Goal: Task Accomplishment & Management: Manage account settings

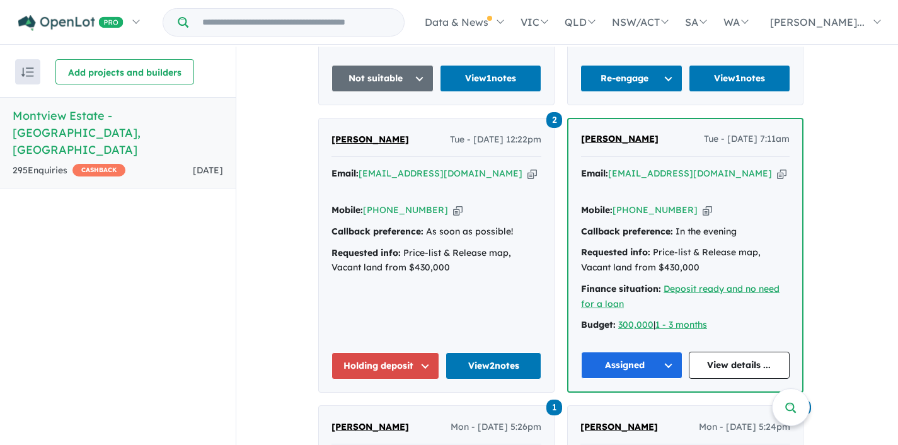
scroll to position [907, 0]
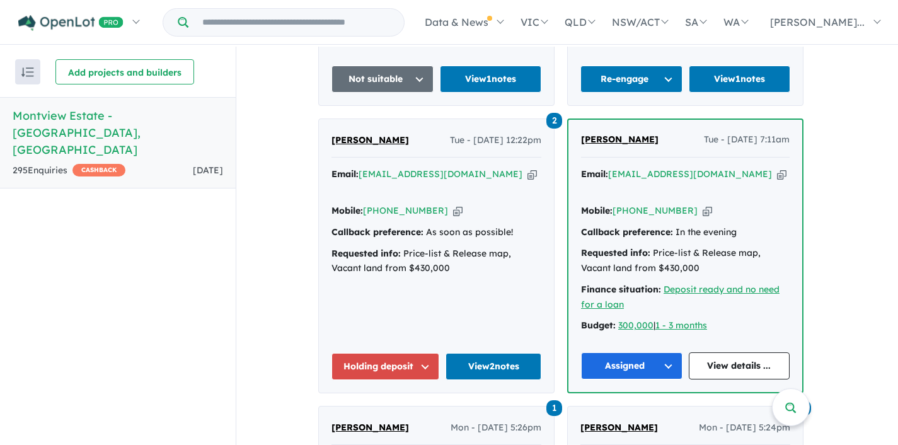
click at [434, 353] on button "Holding deposit" at bounding box center [386, 366] width 108 height 27
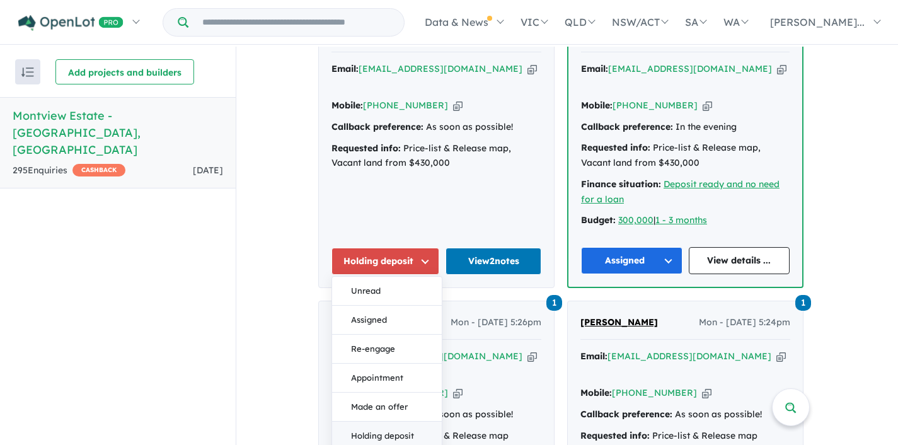
scroll to position [1034, 0]
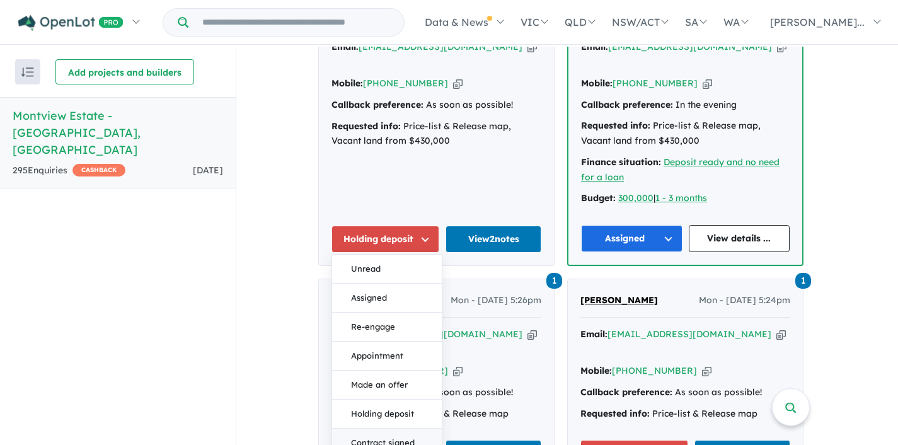
click at [390, 429] on button "Contract signed" at bounding box center [387, 443] width 110 height 29
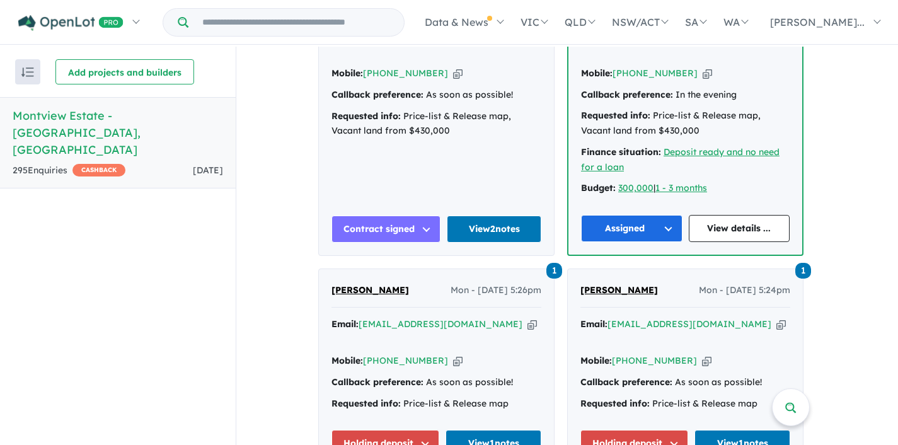
scroll to position [1126, 0]
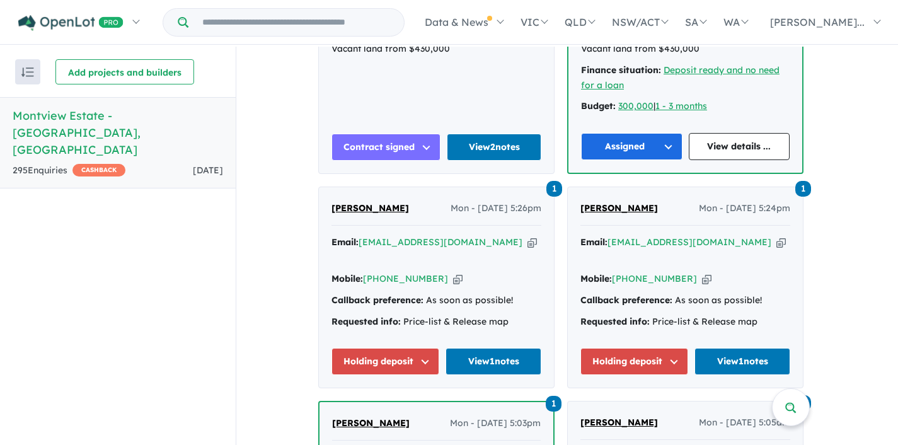
click at [432, 348] on button "Holding deposit" at bounding box center [386, 361] width 108 height 27
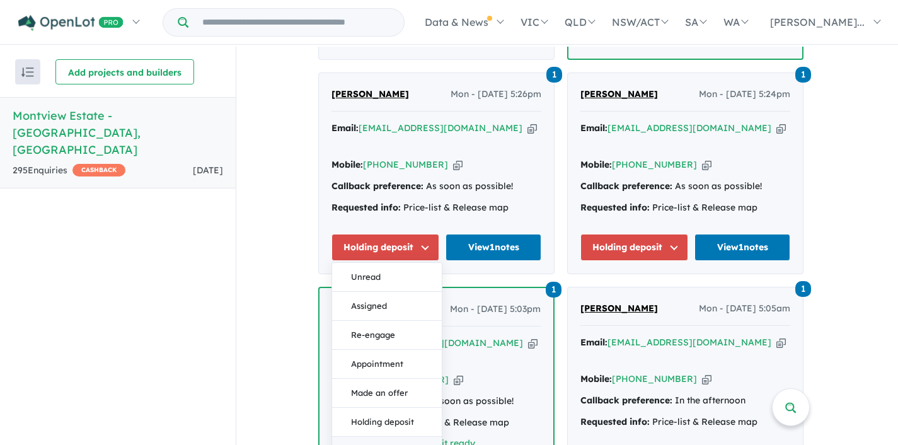
click at [386, 437] on button "Contract signed" at bounding box center [387, 451] width 110 height 29
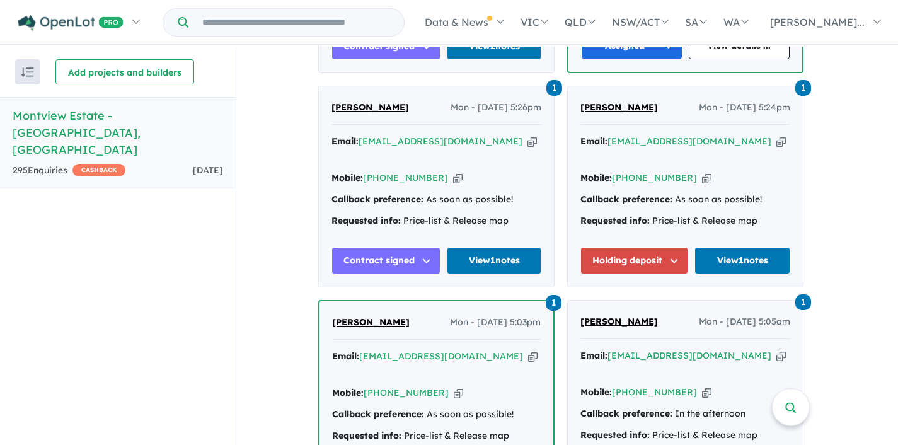
scroll to position [1225, 0]
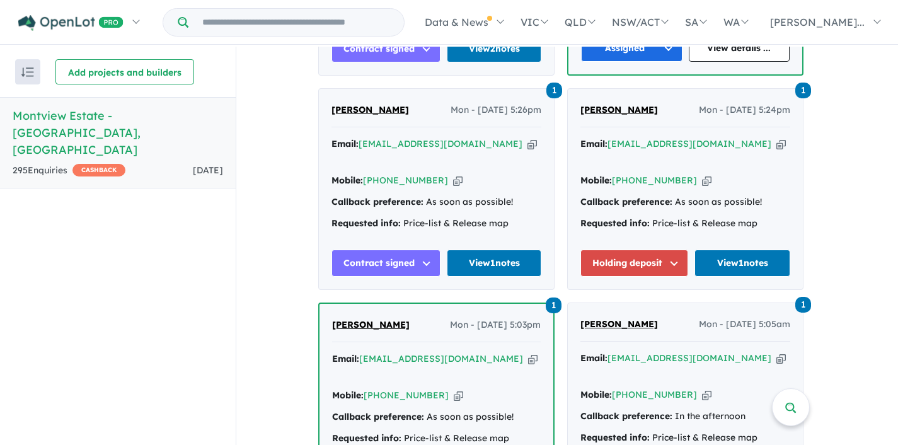
click at [679, 250] on button "Holding deposit" at bounding box center [634, 263] width 108 height 27
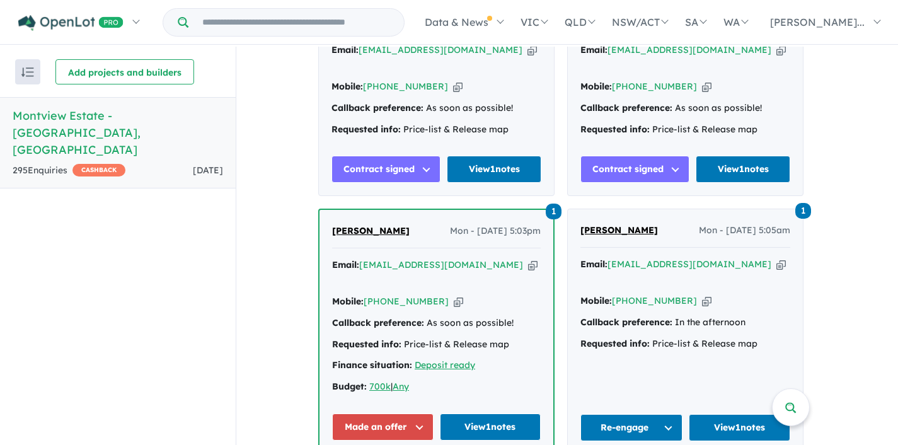
scroll to position [1319, 0]
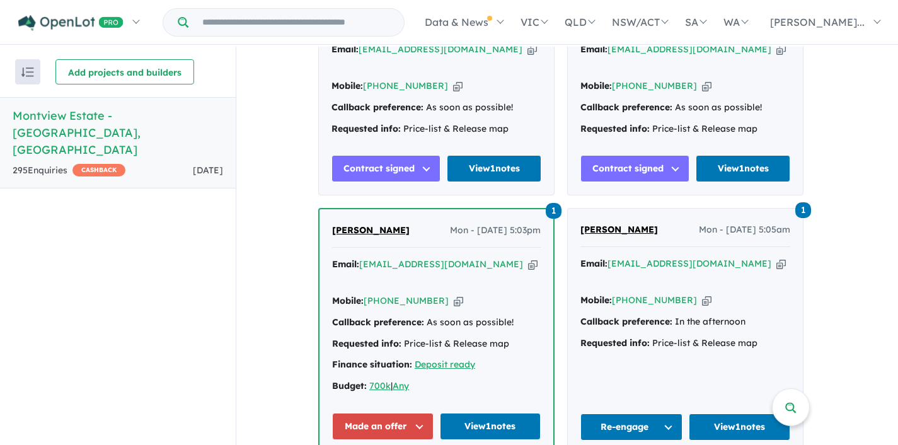
click at [417, 413] on button "Made an offer" at bounding box center [382, 426] width 101 height 27
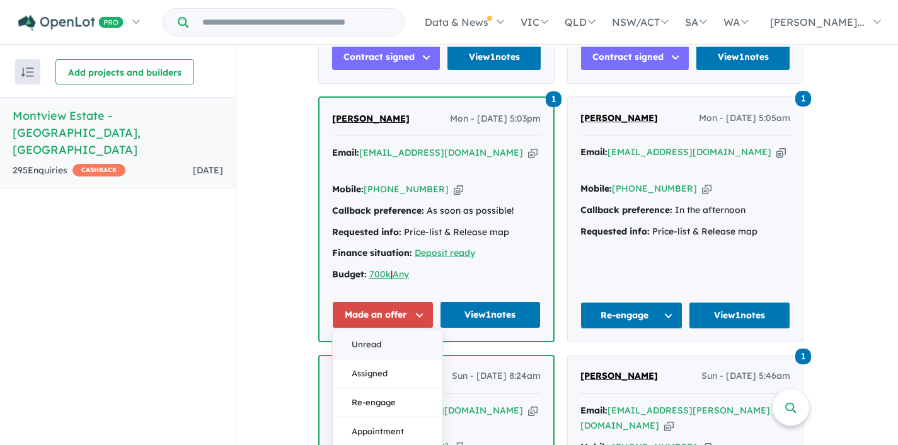
scroll to position [1537, 0]
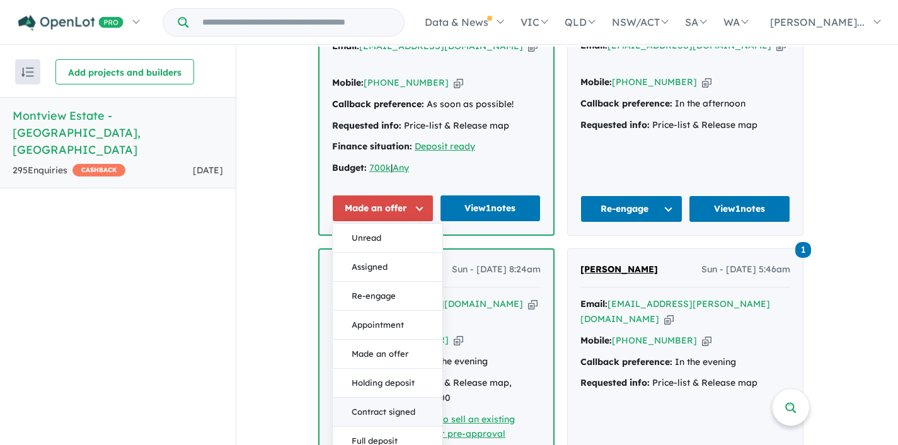
click at [390, 398] on button "Contract signed" at bounding box center [388, 412] width 110 height 29
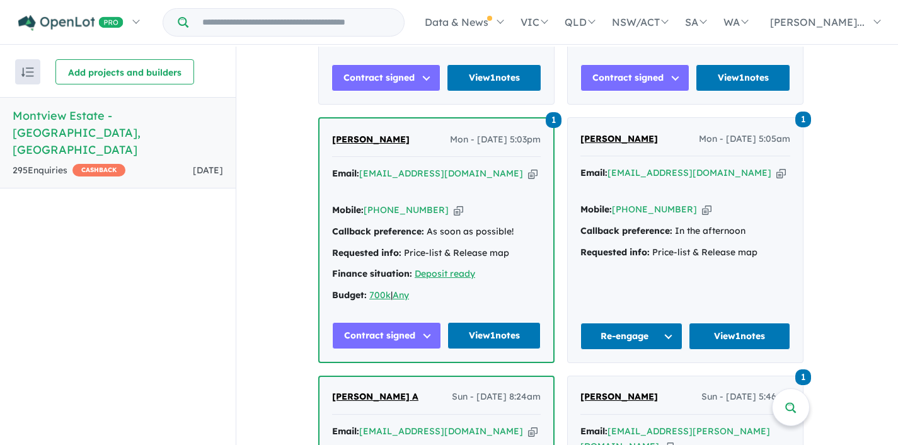
scroll to position [1409, 0]
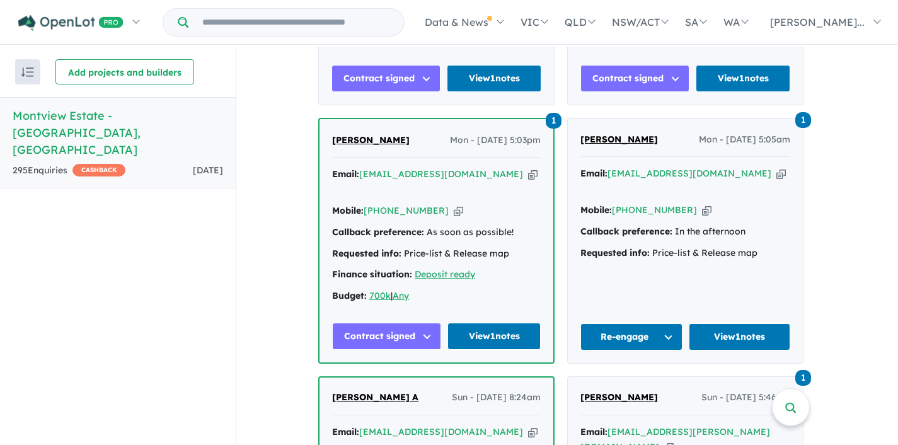
click at [528, 168] on icon "button" at bounding box center [532, 174] width 9 height 13
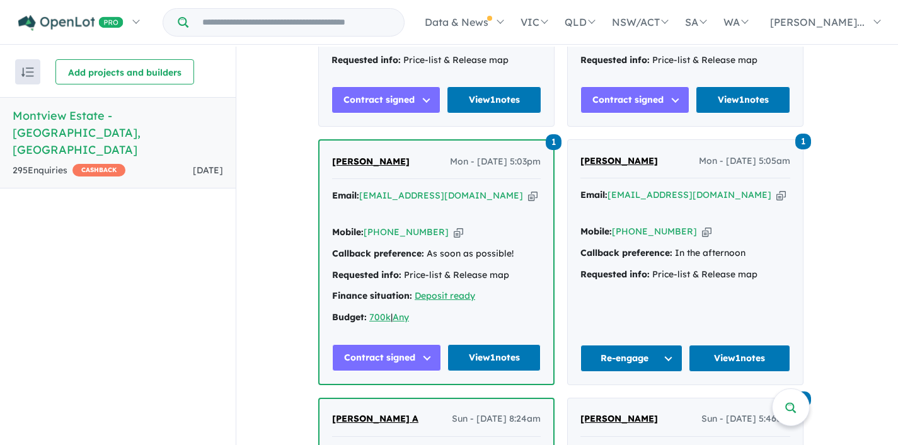
scroll to position [1203, 0]
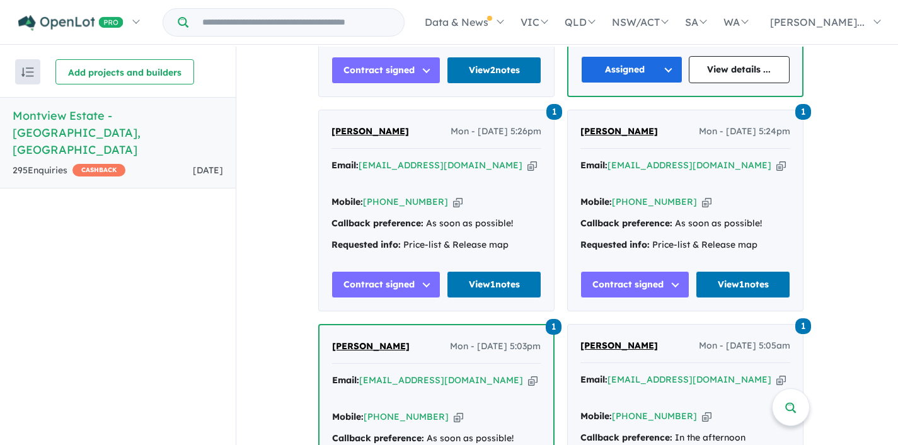
click at [777, 159] on icon "button" at bounding box center [781, 165] width 9 height 13
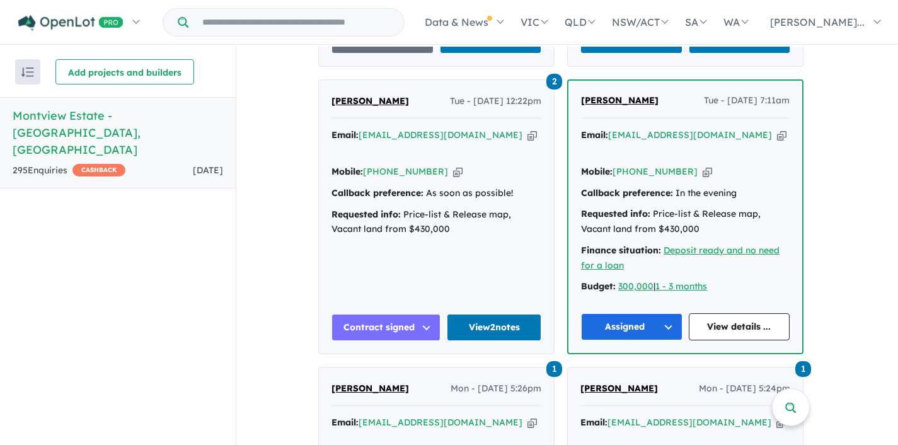
scroll to position [949, 0]
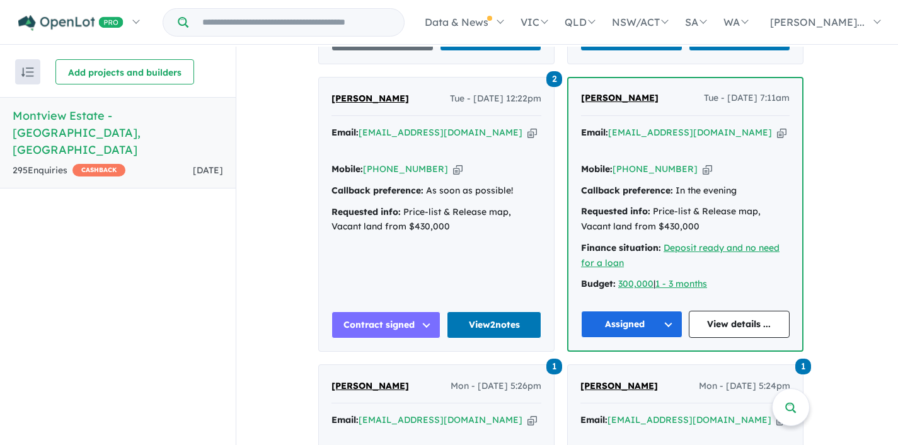
click at [528, 126] on icon "button" at bounding box center [532, 132] width 9 height 13
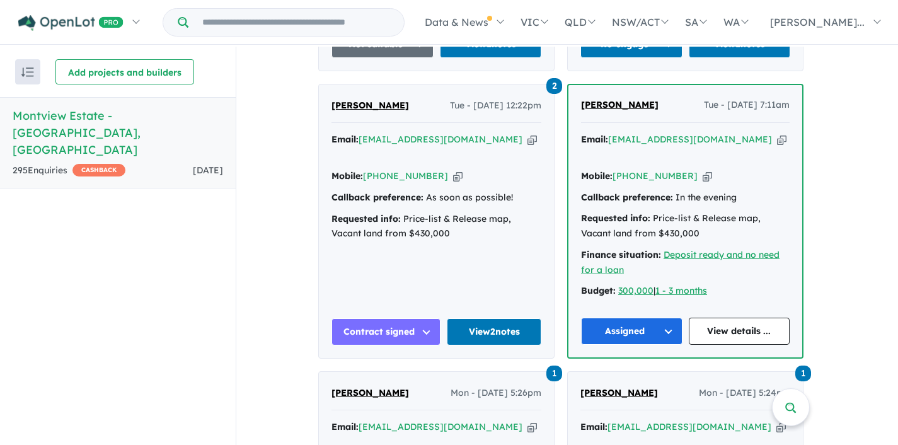
scroll to position [939, 0]
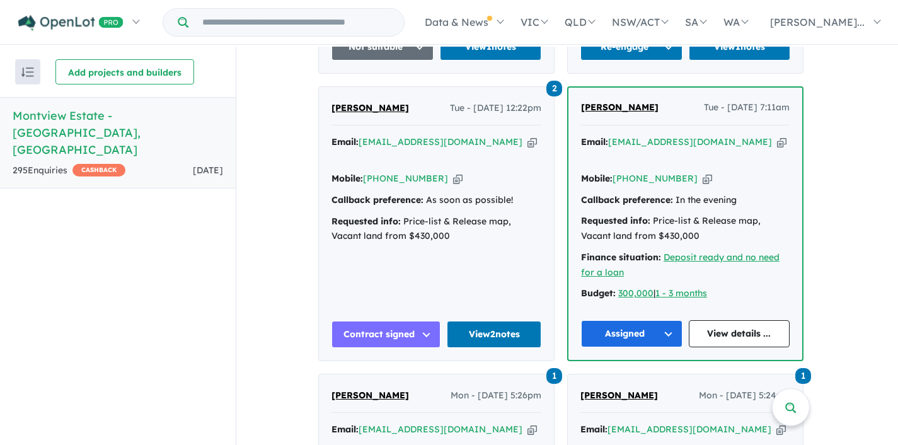
click at [528, 136] on icon "button" at bounding box center [532, 142] width 9 height 13
